Goal: Task Accomplishment & Management: Use online tool/utility

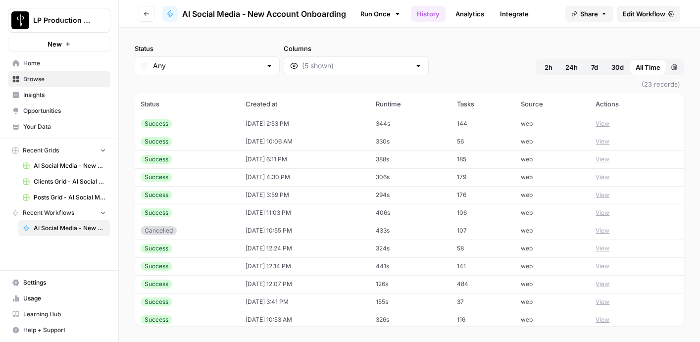
scroll to position [29, 0]
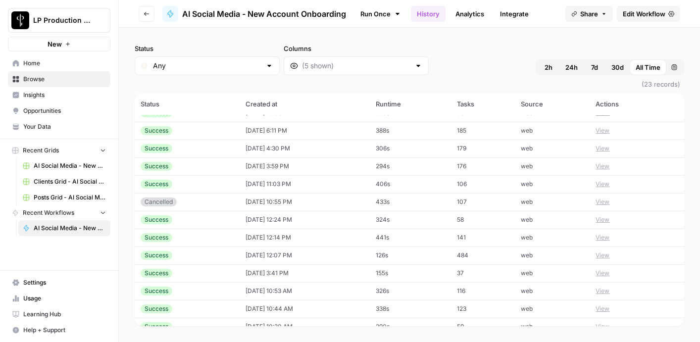
click at [310, 35] on div "Status Any Columns 2h 24h 7d 30d All Time Custom range (23 records) Status Crea…" at bounding box center [409, 185] width 581 height 315
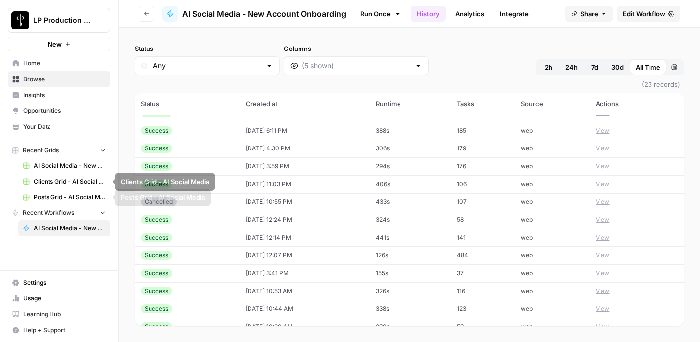
click at [68, 196] on span "Posts Grid - AI Social Media" at bounding box center [70, 197] width 72 height 9
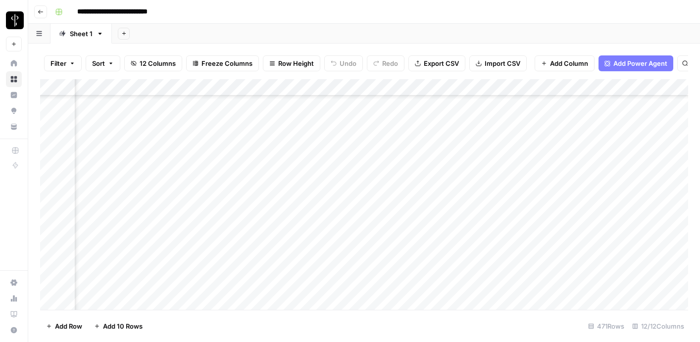
scroll to position [6788, 442]
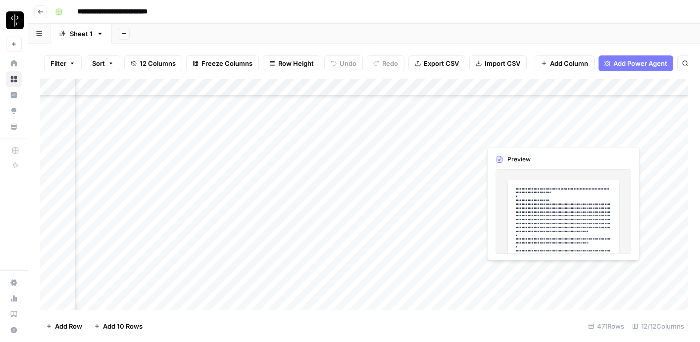
click at [513, 134] on div "Add Column" at bounding box center [364, 194] width 648 height 231
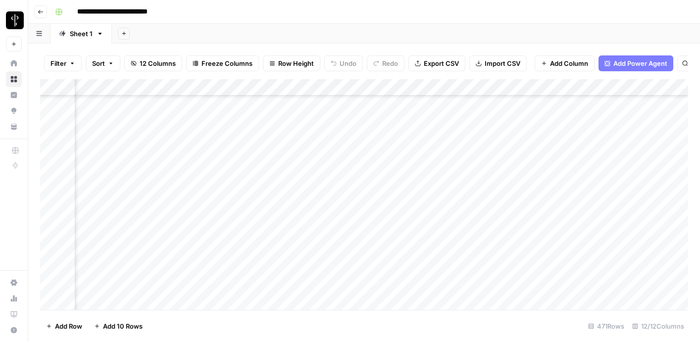
click at [558, 137] on div "Add Column" at bounding box center [364, 194] width 648 height 231
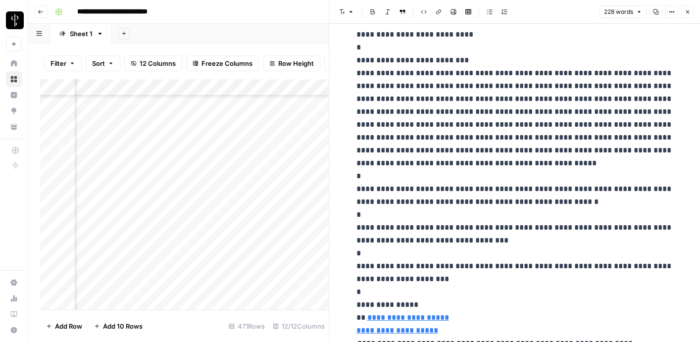
scroll to position [29, 0]
click at [690, 12] on icon "button" at bounding box center [688, 12] width 6 height 6
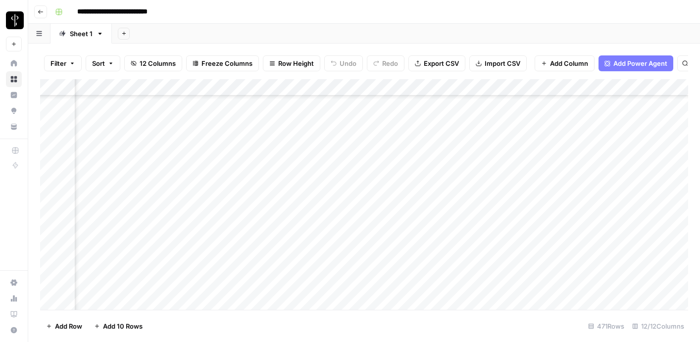
scroll to position [6788, 0]
click at [346, 118] on div "Add Column" at bounding box center [364, 194] width 648 height 231
click at [488, 121] on div "Add Column" at bounding box center [364, 194] width 648 height 231
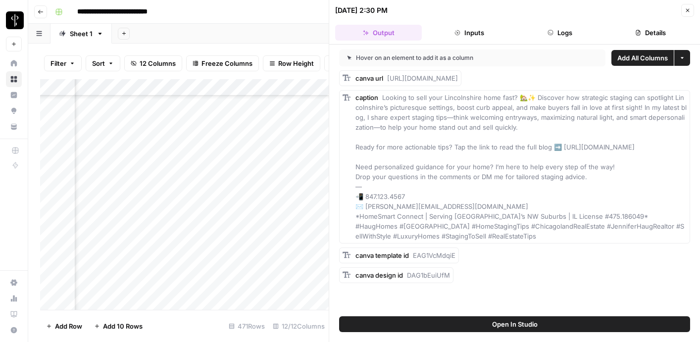
click at [687, 8] on icon "button" at bounding box center [688, 10] width 6 height 6
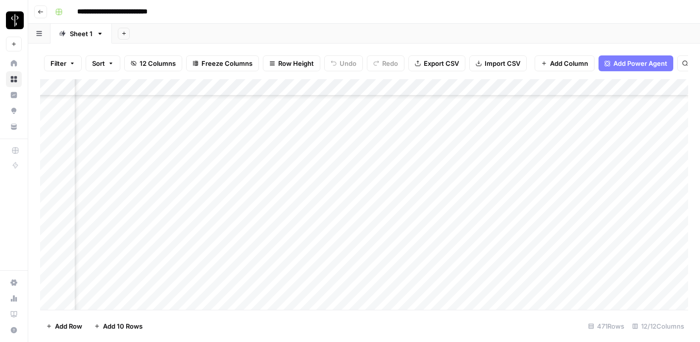
scroll to position [6788, 261]
click at [604, 118] on div "Add Column" at bounding box center [364, 194] width 648 height 231
click at [653, 117] on div "Add Column" at bounding box center [364, 194] width 648 height 231
click at [504, 120] on div "Add Column" at bounding box center [364, 194] width 648 height 231
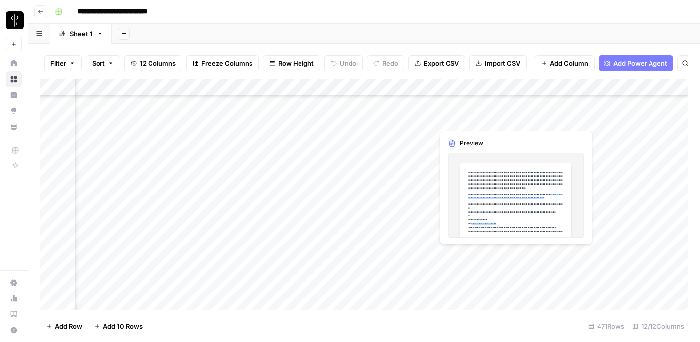
click at [488, 121] on div "Add Column" at bounding box center [364, 194] width 648 height 231
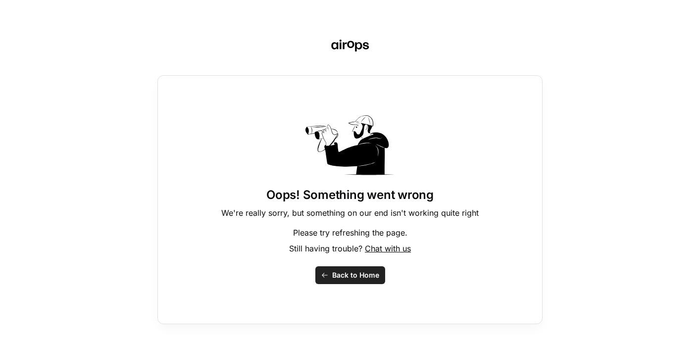
click at [341, 278] on span "Back to Home" at bounding box center [355, 275] width 47 height 10
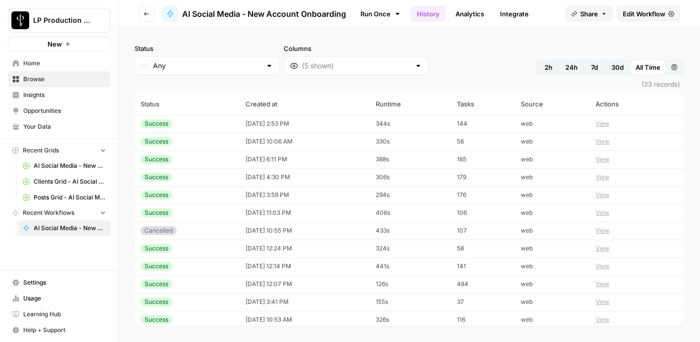
click at [67, 192] on link "Posts Grid - AI Social Media" at bounding box center [64, 198] width 92 height 16
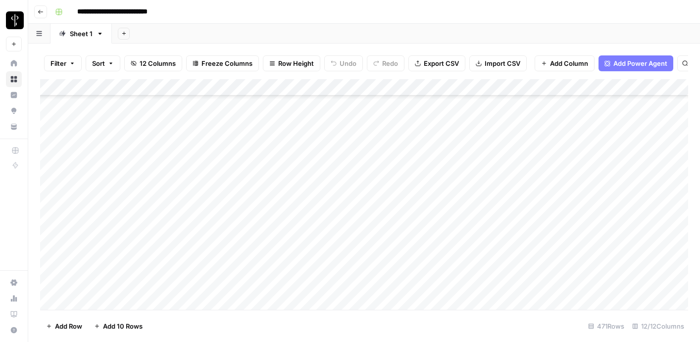
scroll to position [6713, 0]
click at [374, 211] on div "Add Column" at bounding box center [364, 194] width 648 height 231
click at [370, 196] on div "Add Column" at bounding box center [364, 194] width 648 height 231
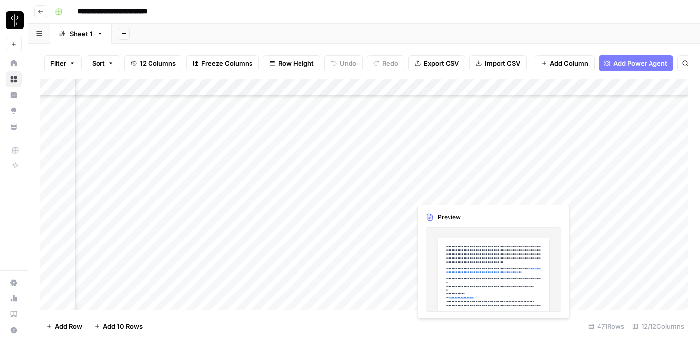
click at [471, 196] on div "Add Column" at bounding box center [364, 194] width 648 height 231
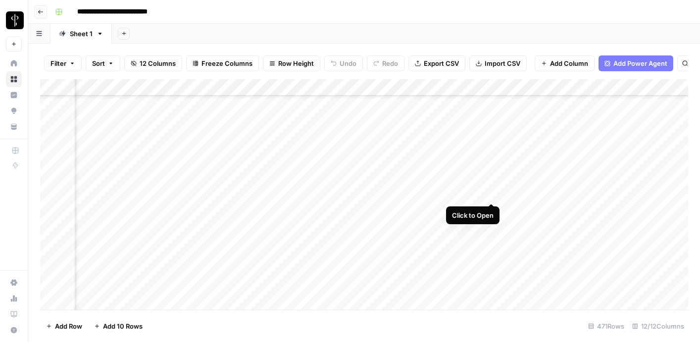
click at [491, 194] on div "Add Column" at bounding box center [364, 194] width 648 height 231
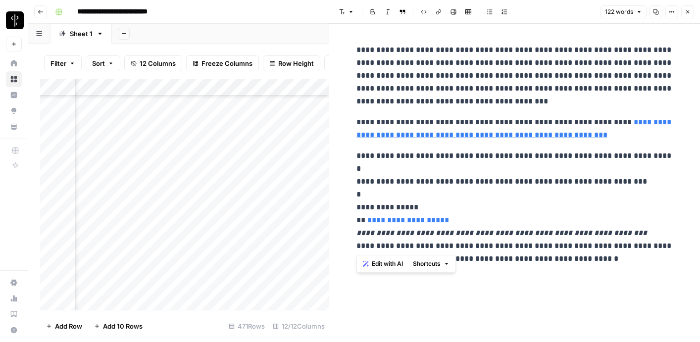
drag, startPoint x: 669, startPoint y: 246, endPoint x: 368, endPoint y: 31, distance: 370.3
click at [368, 31] on div "**********" at bounding box center [515, 183] width 329 height 318
copy div "**********"
click at [472, 233] on p "**********" at bounding box center [515, 201] width 317 height 103
drag, startPoint x: 358, startPoint y: 232, endPoint x: 665, endPoint y: 245, distance: 307.8
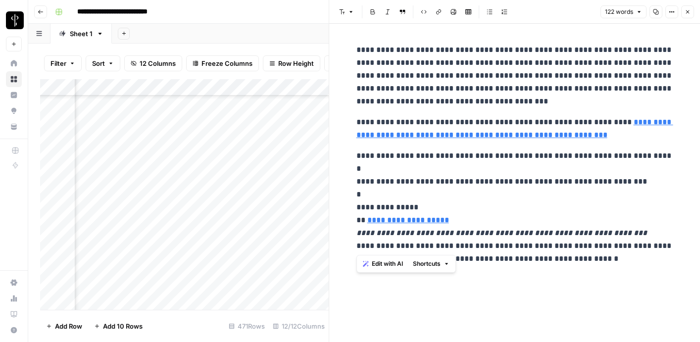
click at [665, 245] on p "**********" at bounding box center [515, 201] width 317 height 103
copy p "**********"
click at [685, 13] on icon "button" at bounding box center [688, 12] width 6 height 6
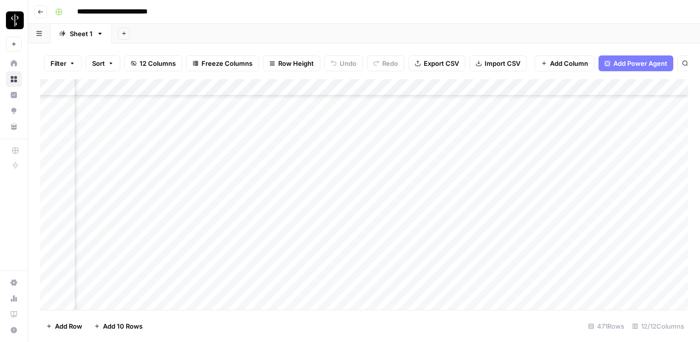
scroll to position [6713, 0]
click at [330, 196] on div "Add Column" at bounding box center [364, 194] width 648 height 231
click at [331, 216] on div "Add Column" at bounding box center [364, 194] width 648 height 231
click at [318, 173] on div "Add Column" at bounding box center [364, 194] width 648 height 231
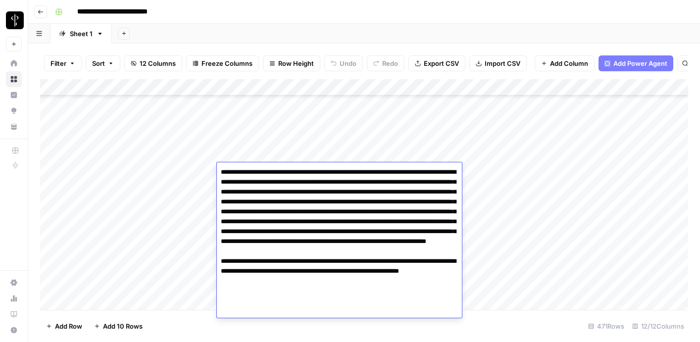
click at [514, 201] on div "Add Column" at bounding box center [364, 194] width 648 height 231
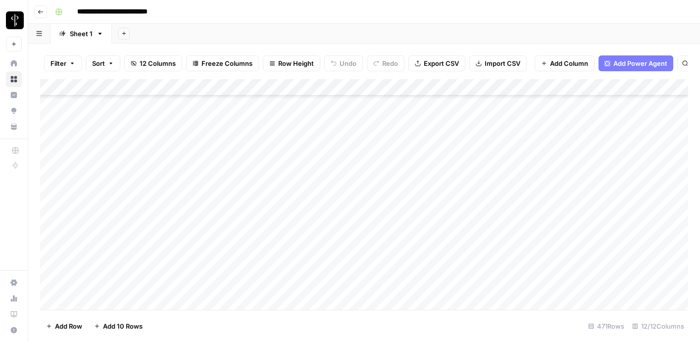
click at [423, 172] on div "Add Column" at bounding box center [364, 194] width 648 height 231
click at [506, 171] on div "Add Column" at bounding box center [364, 194] width 648 height 231
click at [621, 171] on div "Add Column" at bounding box center [364, 194] width 648 height 231
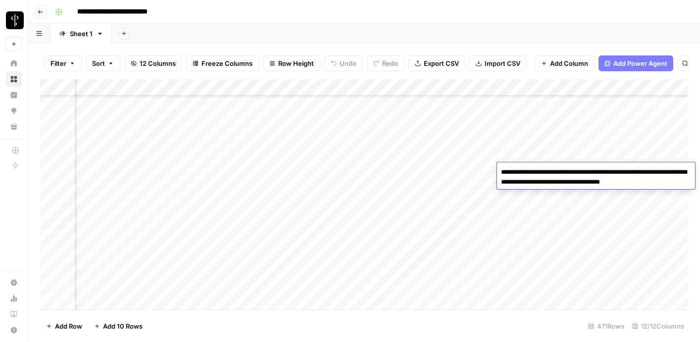
type textarea "**********"
click at [626, 235] on div "Add Column" at bounding box center [364, 194] width 648 height 231
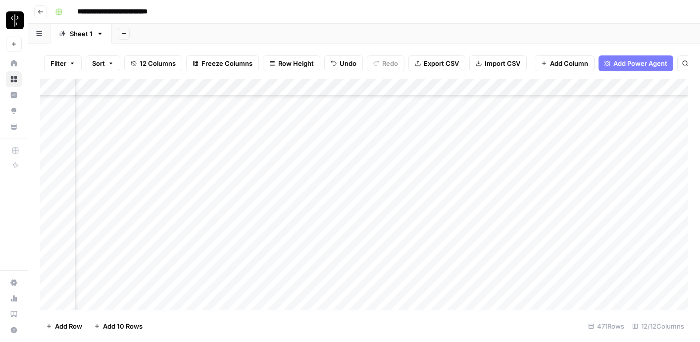
scroll to position [6752, 0]
click at [294, 157] on div "Add Column" at bounding box center [364, 194] width 648 height 231
click at [299, 189] on div "Add Column" at bounding box center [364, 194] width 648 height 231
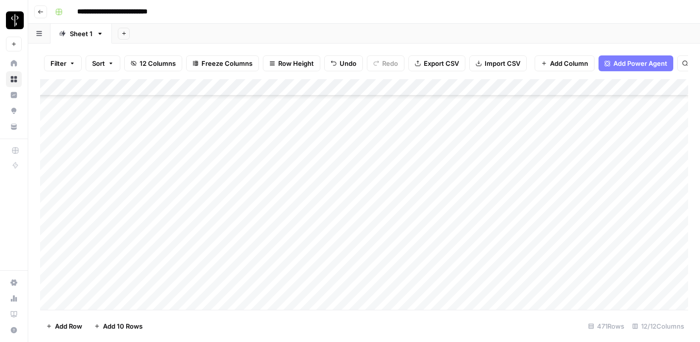
click at [301, 140] on div "Add Column" at bounding box center [364, 194] width 648 height 231
click at [457, 141] on div "Add Column" at bounding box center [364, 194] width 648 height 231
click at [383, 175] on div "Add Column" at bounding box center [364, 194] width 648 height 231
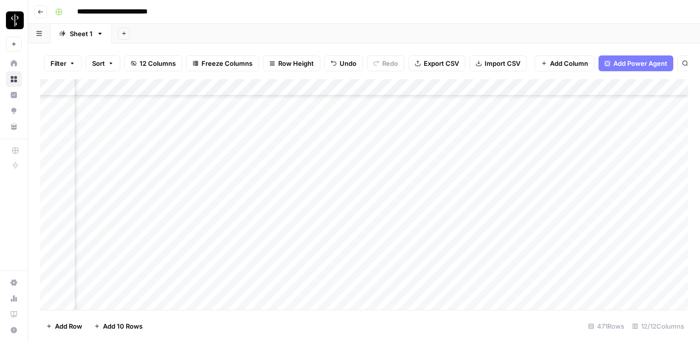
scroll to position [6766, 432]
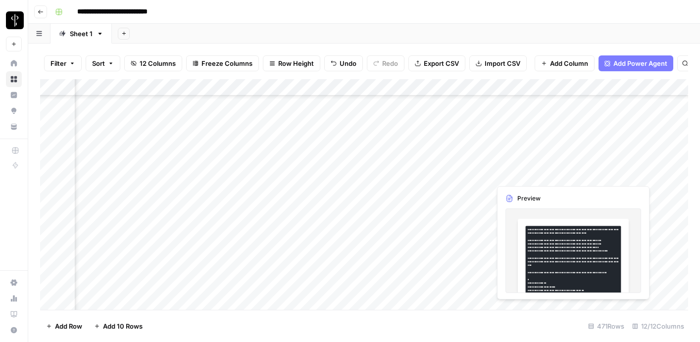
click at [534, 176] on div "Add Column" at bounding box center [364, 194] width 648 height 231
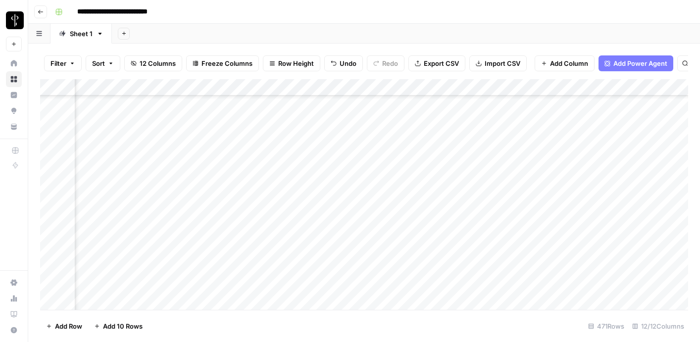
click at [594, 173] on div "Add Column" at bounding box center [364, 194] width 648 height 231
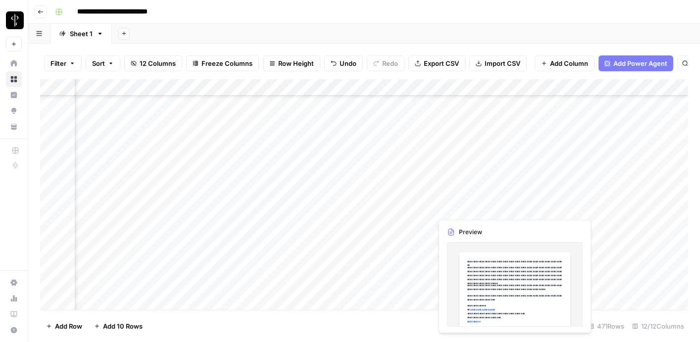
click at [483, 210] on div "Add Column" at bounding box center [364, 194] width 648 height 231
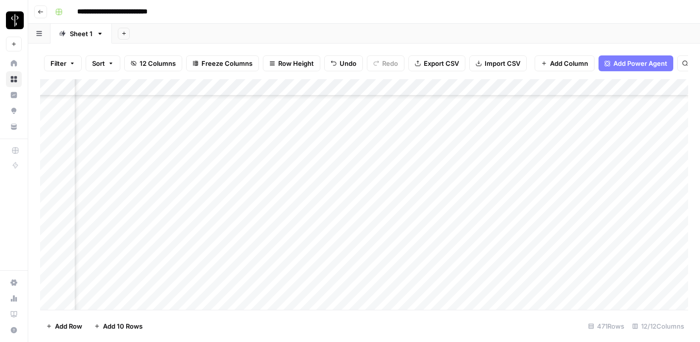
click at [457, 208] on div "Add Column" at bounding box center [364, 194] width 648 height 231
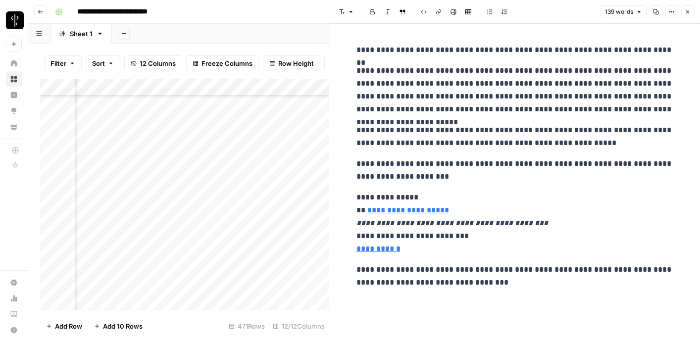
scroll to position [6766, 226]
click at [687, 11] on icon "button" at bounding box center [688, 12] width 6 height 6
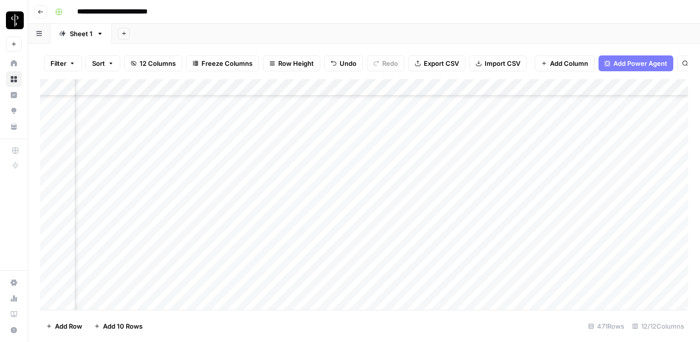
scroll to position [6766, 466]
click at [448, 209] on div "Add Column" at bounding box center [364, 194] width 648 height 231
